Goal: Task Accomplishment & Management: Manage account settings

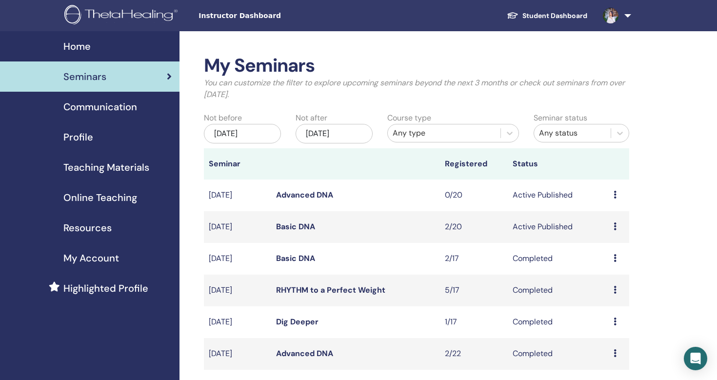
click at [296, 223] on link "Basic DNA" at bounding box center [295, 226] width 39 height 10
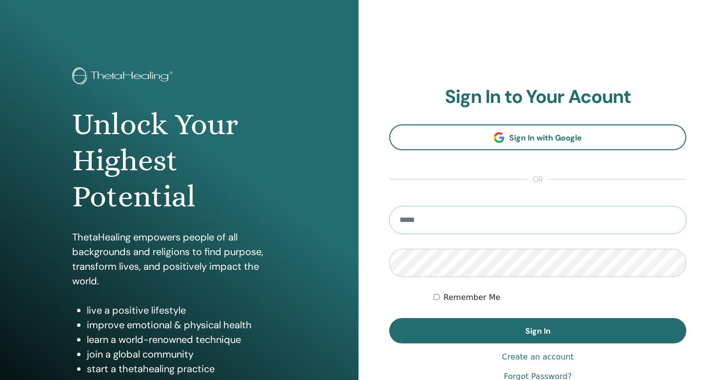
type input "**********"
click at [538, 331] on button "Sign In" at bounding box center [537, 330] width 297 height 25
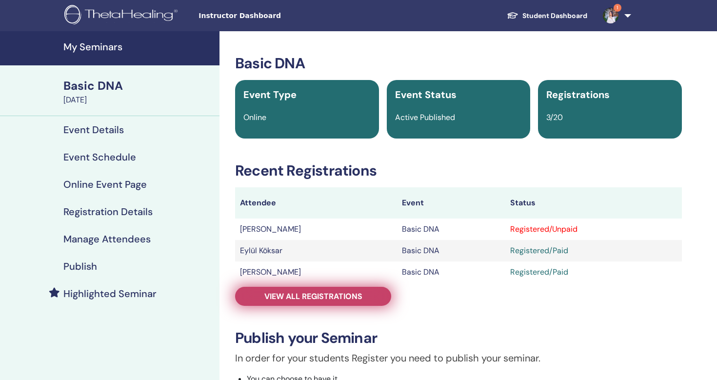
click at [320, 299] on span "View all registrations" at bounding box center [313, 296] width 98 height 10
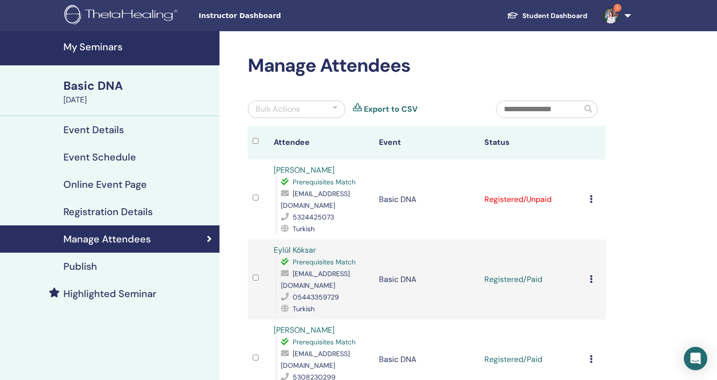
click at [592, 275] on icon at bounding box center [591, 279] width 3 height 8
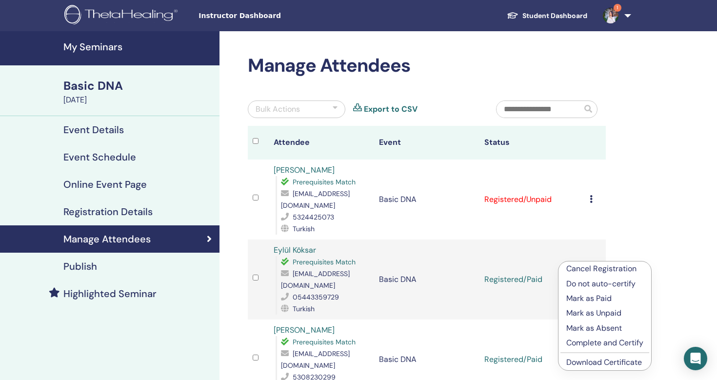
click at [590, 195] on icon at bounding box center [591, 199] width 3 height 8
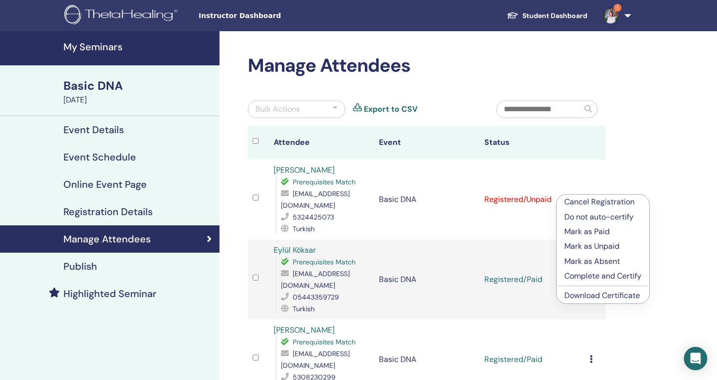
click at [590, 217] on p "Do not auto-certify" at bounding box center [602, 217] width 77 height 12
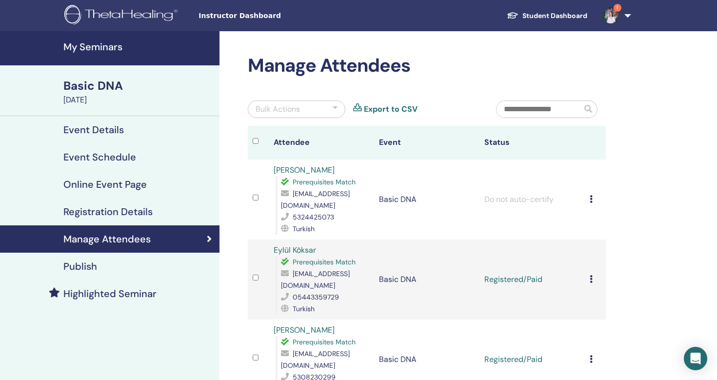
click at [590, 194] on div "Cancel Registration Do not auto-certify Mark as Paid Mark as Unpaid Mark as Abs…" at bounding box center [595, 200] width 11 height 12
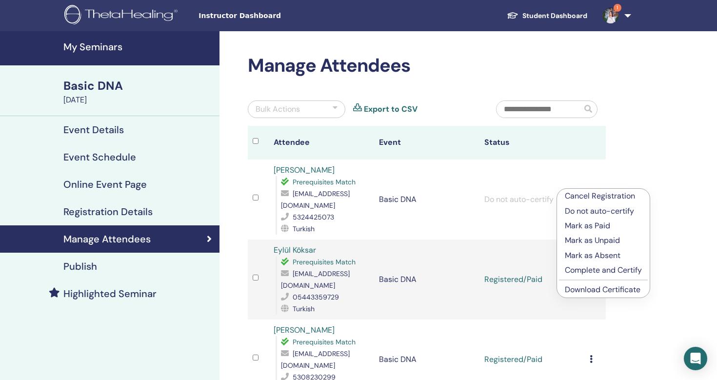
click at [642, 175] on div "Manage Attendees Bulk Actions Export to CSV Attendee Event Status Zülal Tatar P…" at bounding box center [459, 302] width 478 height 543
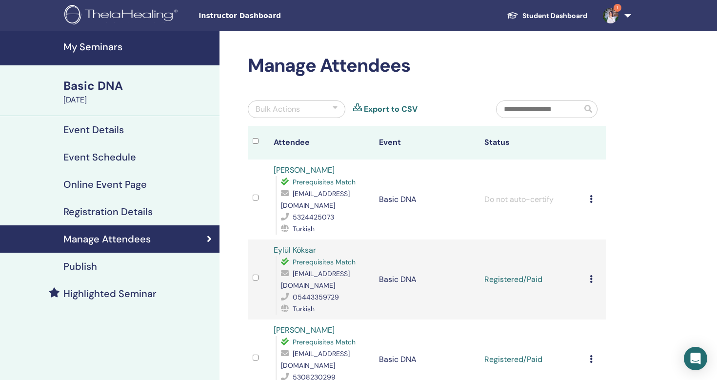
click at [590, 275] on icon at bounding box center [591, 279] width 3 height 8
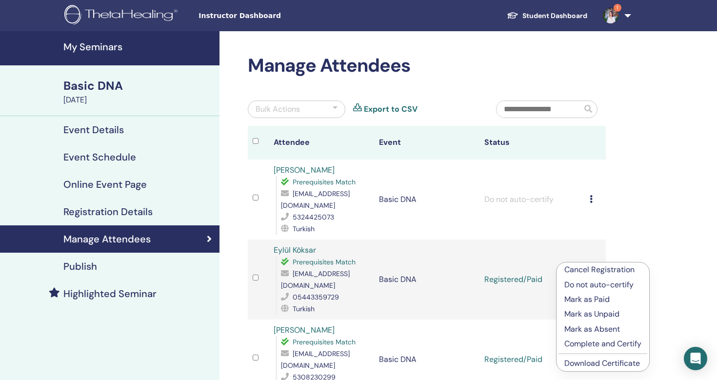
click at [591, 342] on p "Complete and Certify" at bounding box center [602, 344] width 77 height 12
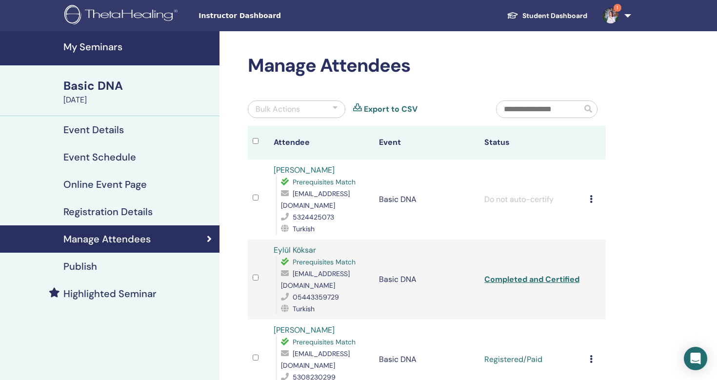
click at [588, 336] on td "Cancel Registration Do not auto-certify Mark as Paid Mark as Unpaid Mark as Abs…" at bounding box center [595, 360] width 21 height 80
click at [590, 355] on icon at bounding box center [591, 359] width 3 height 8
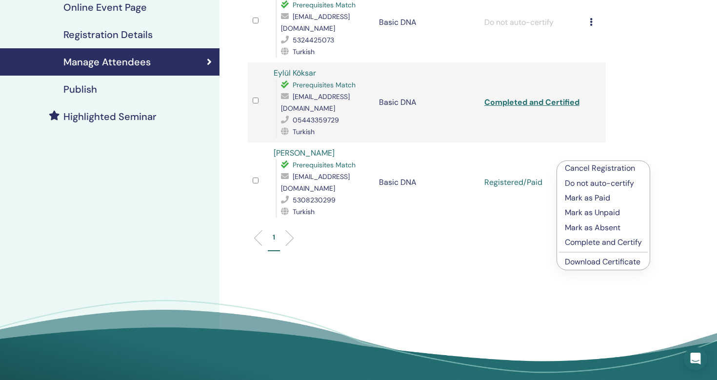
scroll to position [180, 0]
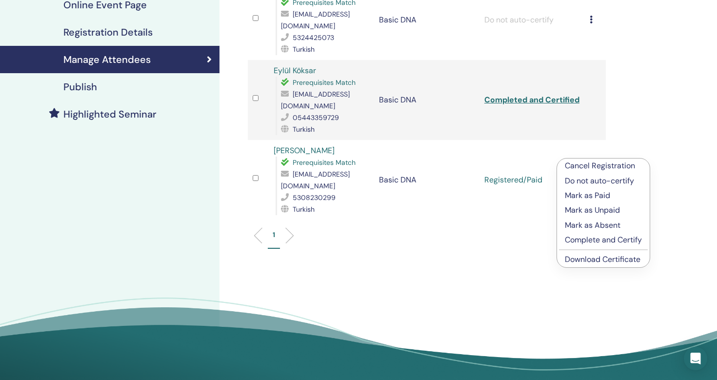
click at [599, 242] on p "Complete and Certify" at bounding box center [603, 240] width 77 height 12
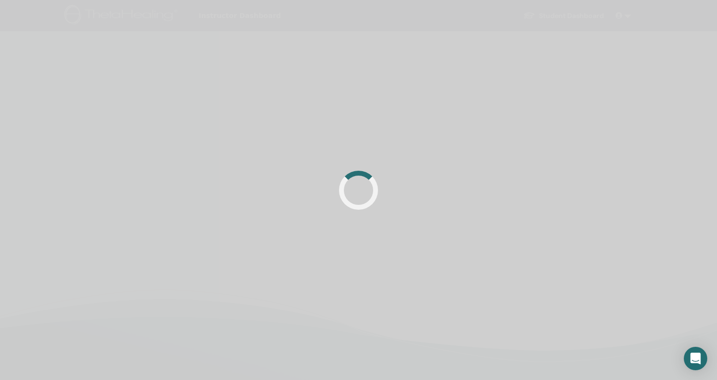
scroll to position [180, 0]
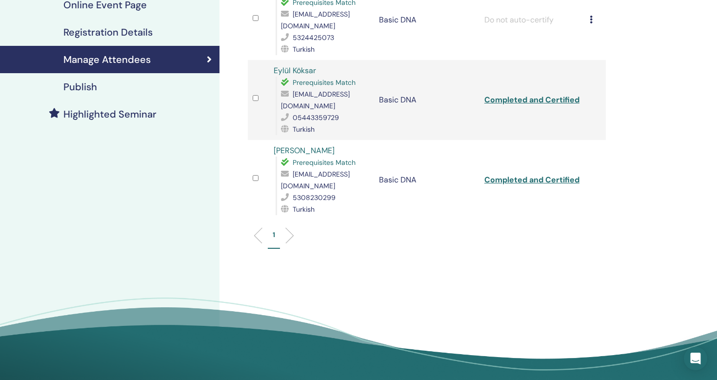
click at [542, 95] on link "Completed and Certified" at bounding box center [531, 100] width 95 height 10
click at [548, 175] on link "Completed and Certified" at bounding box center [531, 180] width 95 height 10
